Goal: Check status: Check status

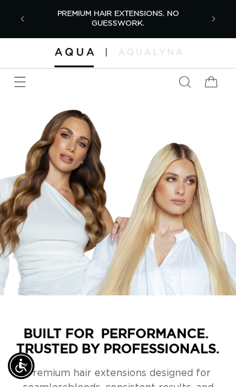
click at [29, 82] on span "Menu" at bounding box center [20, 82] width 27 height 27
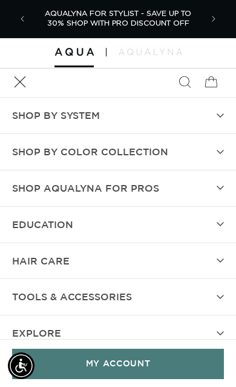
scroll to position [33, 0]
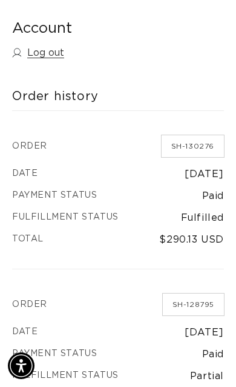
scroll to position [0, 170]
click at [213, 147] on link "SH-130276" at bounding box center [193, 146] width 62 height 22
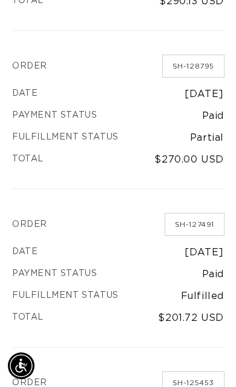
scroll to position [0, 170]
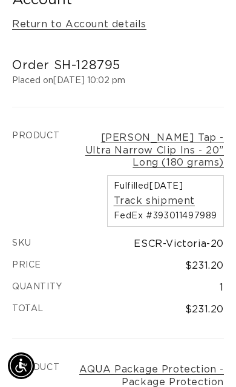
scroll to position [121, 0]
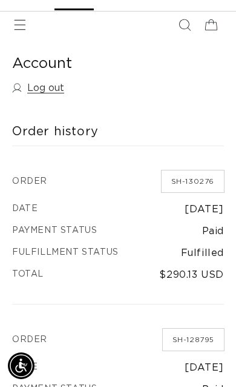
scroll to position [56, 0]
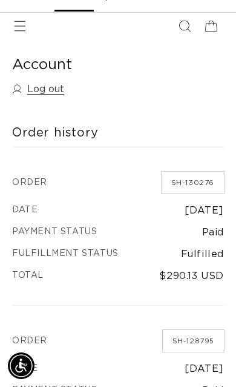
click at [208, 181] on link "SH-130276" at bounding box center [193, 183] width 62 height 22
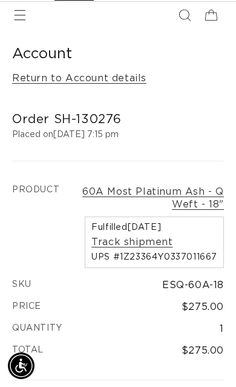
scroll to position [0, 170]
